Goal: Information Seeking & Learning: Learn about a topic

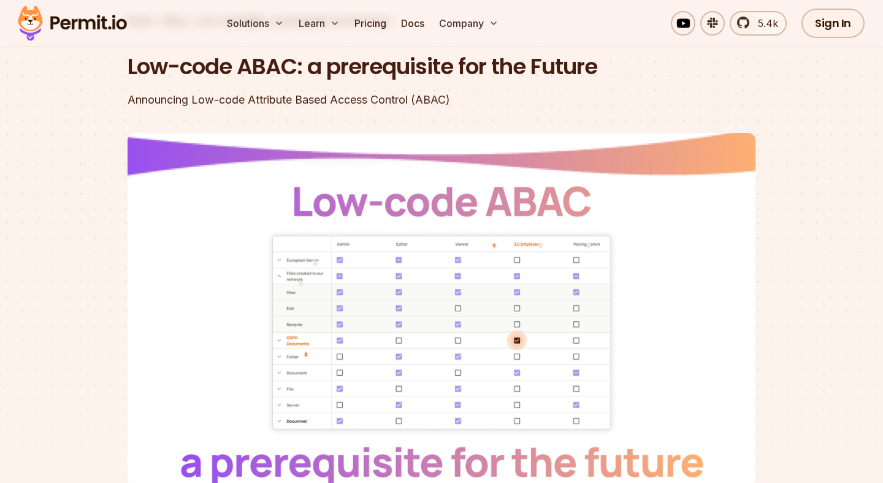
scroll to position [96, 0]
click at [489, 294] on img at bounding box center [442, 309] width 628 height 353
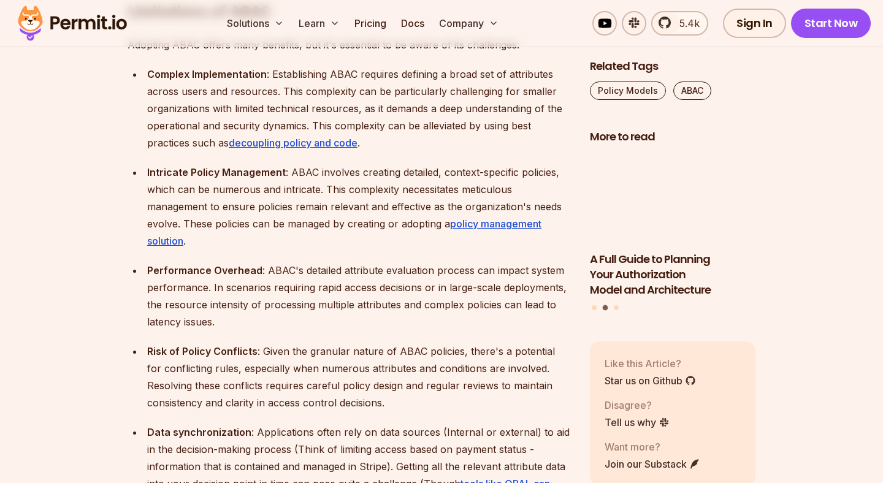
scroll to position [3084, 0]
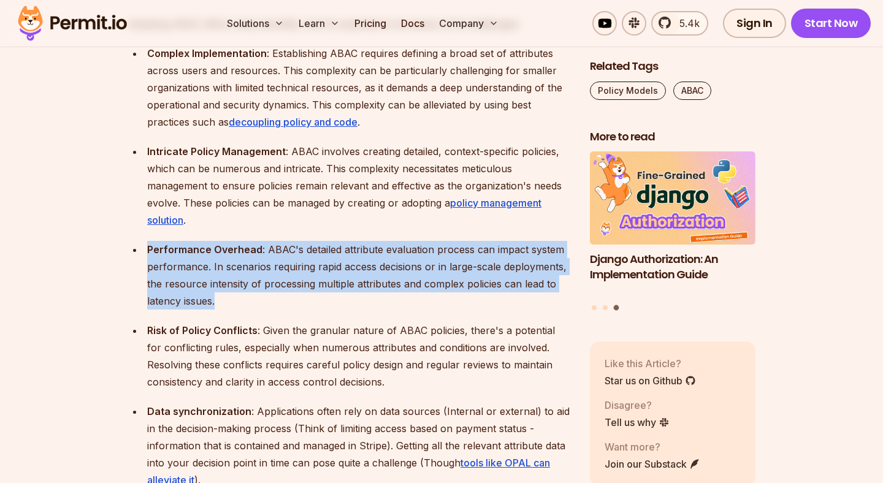
drag, startPoint x: 221, startPoint y: 285, endPoint x: 150, endPoint y: 226, distance: 92.5
click at [150, 241] on div "Performance Overhead : ABAC's detailed attribute evaluation process can impact …" at bounding box center [358, 275] width 423 height 69
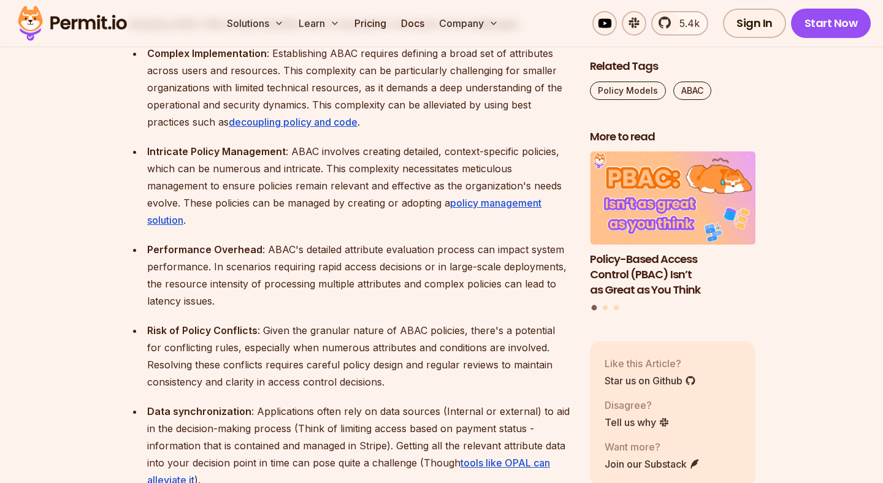
click at [391, 365] on div "Risk of Policy Conflicts : Given the granular nature of ABAC policies, there's …" at bounding box center [358, 356] width 423 height 69
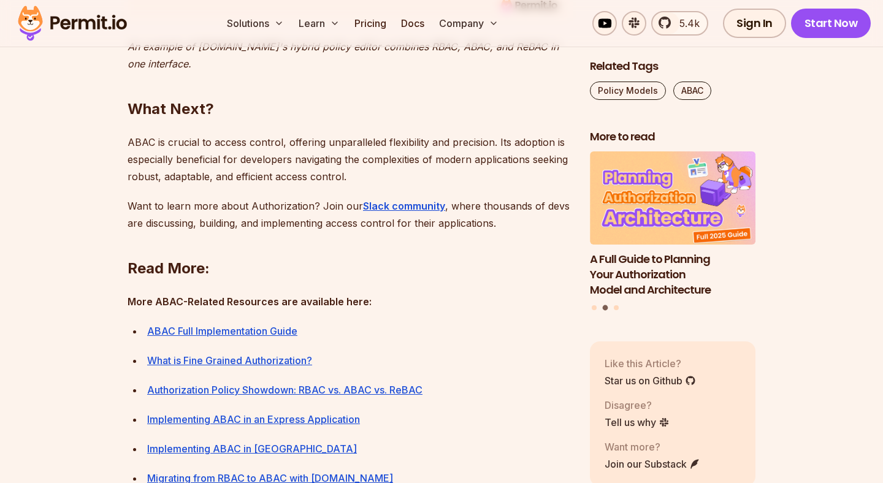
scroll to position [5328, 0]
